Goal: Information Seeking & Learning: Find specific fact

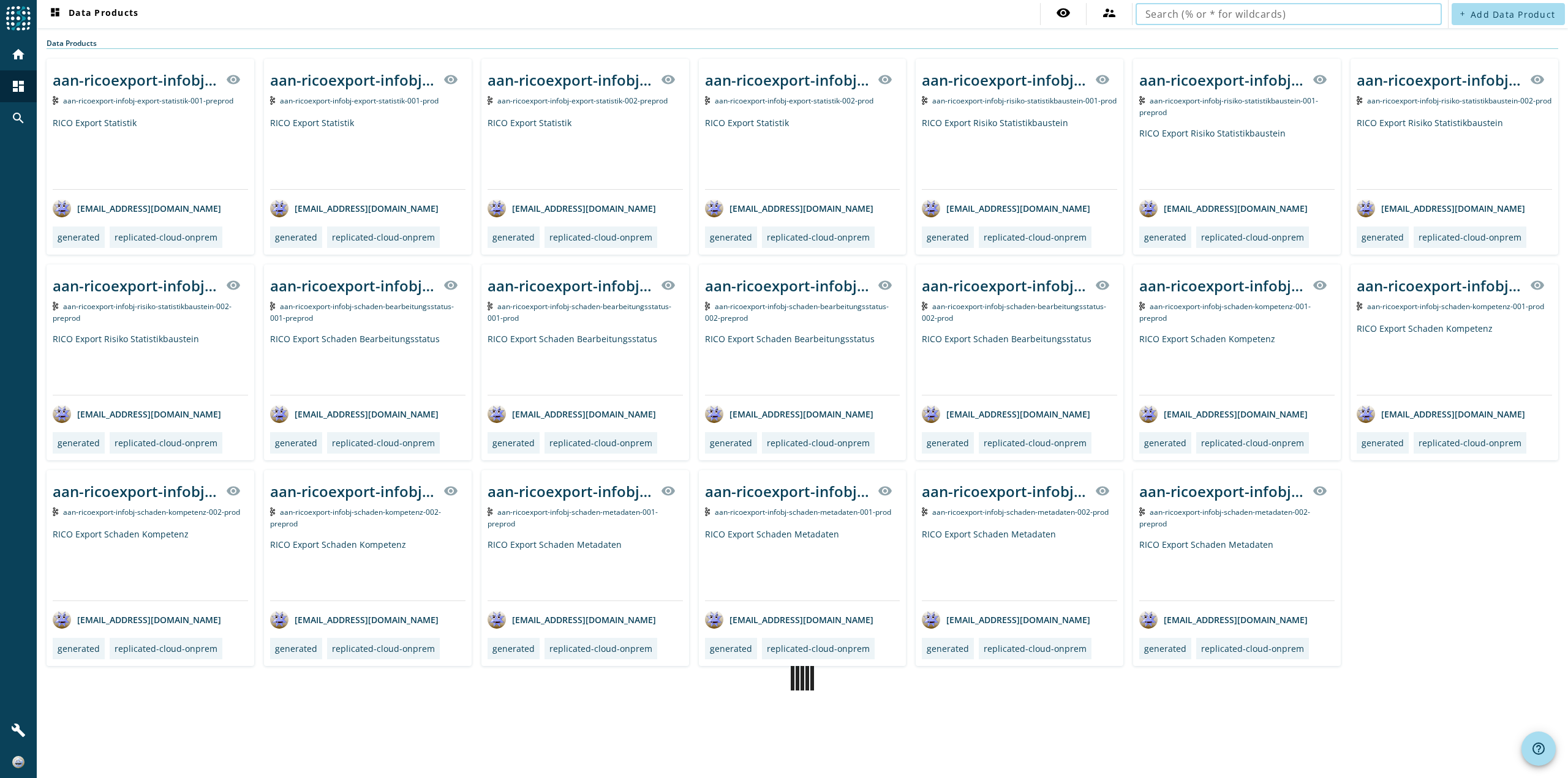
click at [1202, 19] on input "text" at bounding box center [1289, 14] width 287 height 15
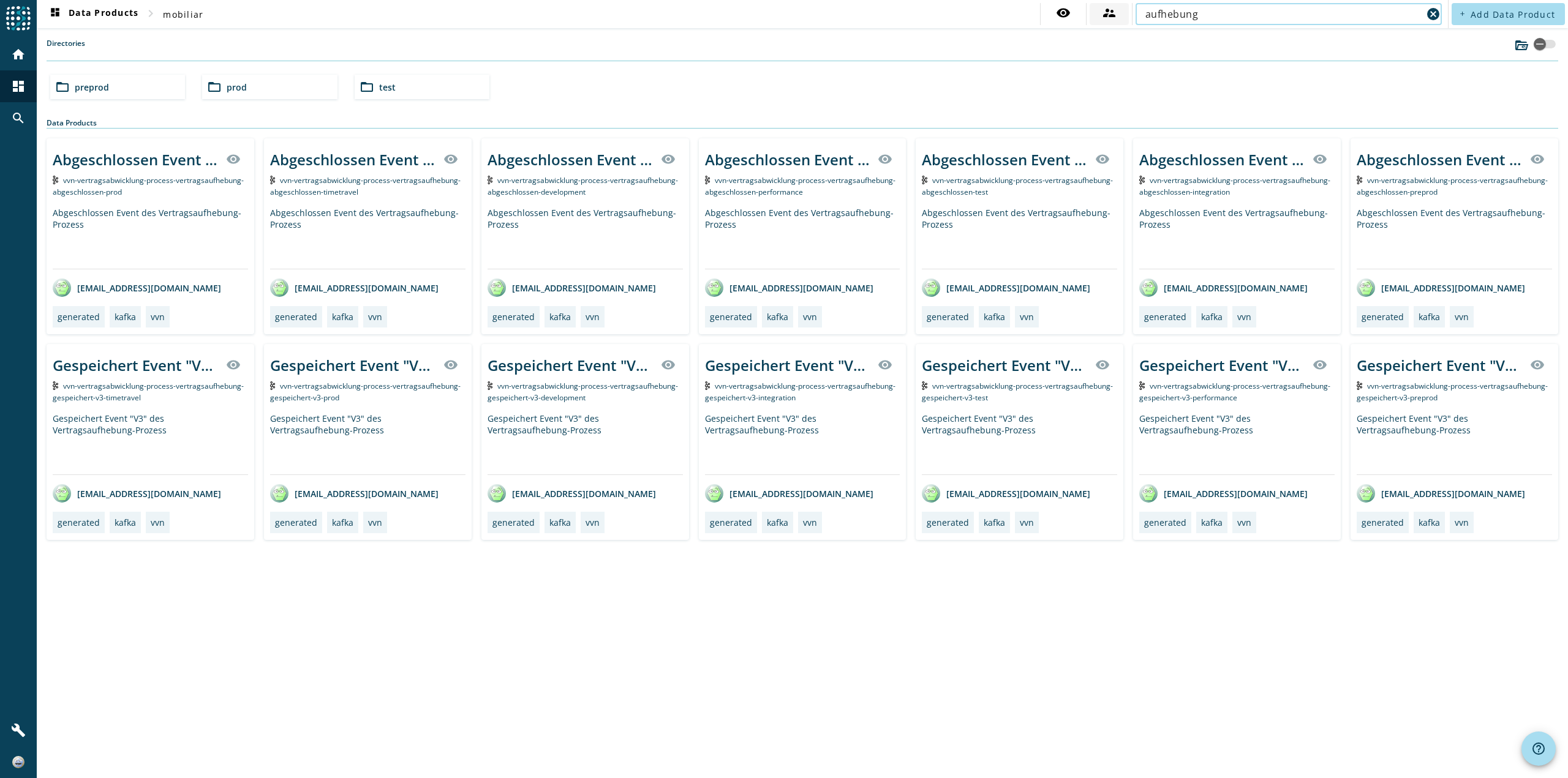
drag, startPoint x: 1182, startPoint y: 14, endPoint x: 1094, endPoint y: 14, distance: 88.0
click at [1094, 14] on div "visibility supervisor_account aufhebung cancel" at bounding box center [1242, 14] width 405 height 22
type input "aufhebung"
click at [157, 159] on div "Abgeschlossen Event des Vertragsaufhebung-Prozess" at bounding box center [135, 159] width 166 height 20
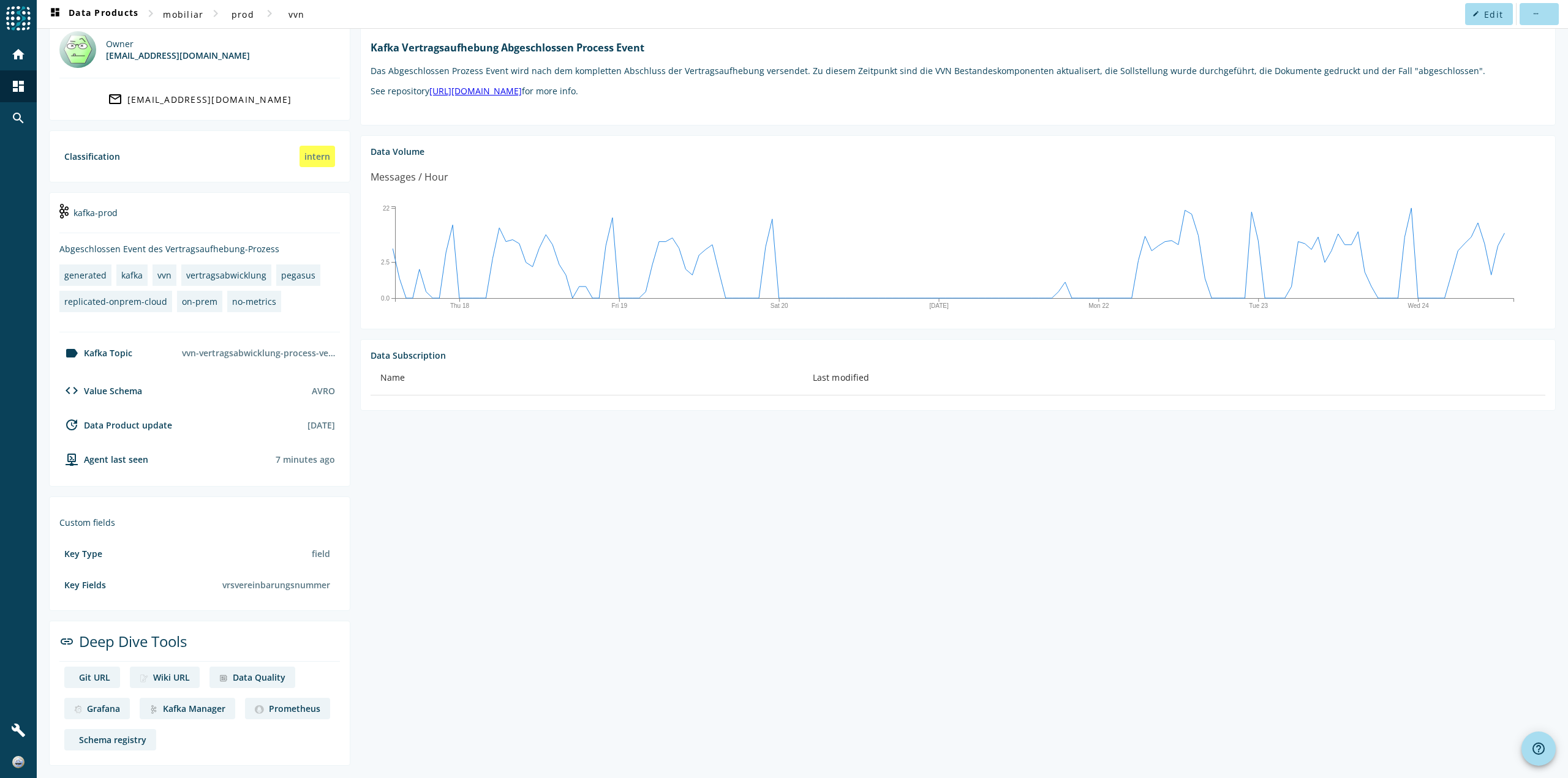
scroll to position [37, 0]
